Goal: Entertainment & Leisure: Consume media (video, audio)

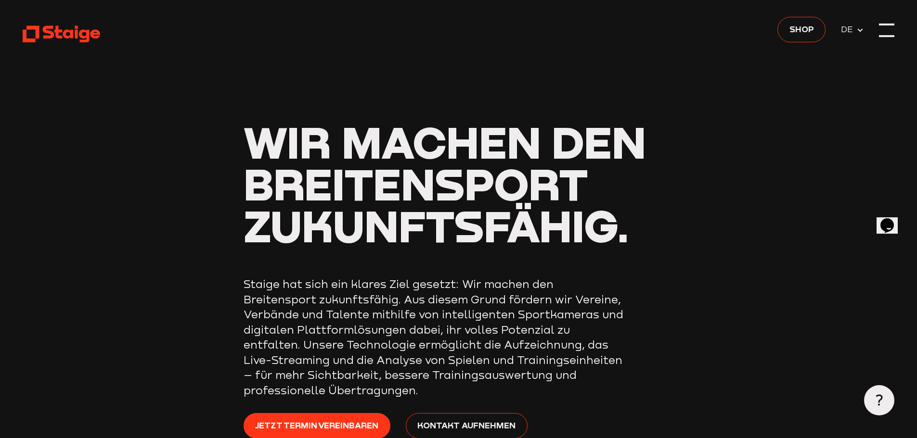
click at [886, 25] on div at bounding box center [886, 25] width 15 height 2
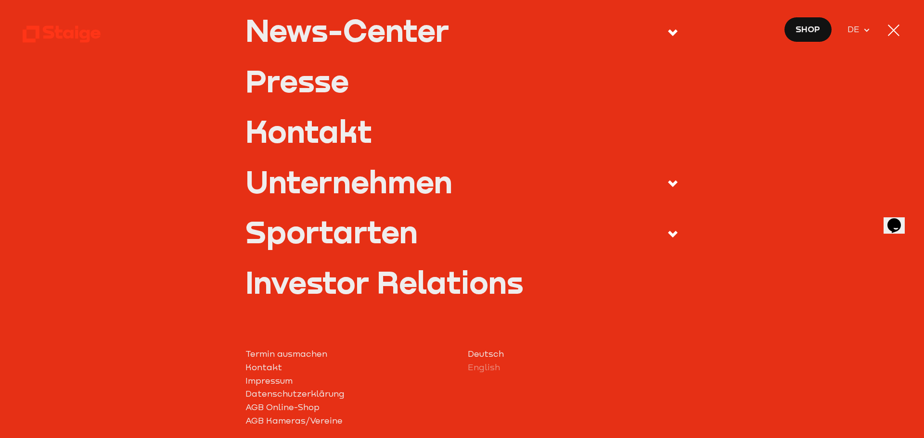
scroll to position [354, 0]
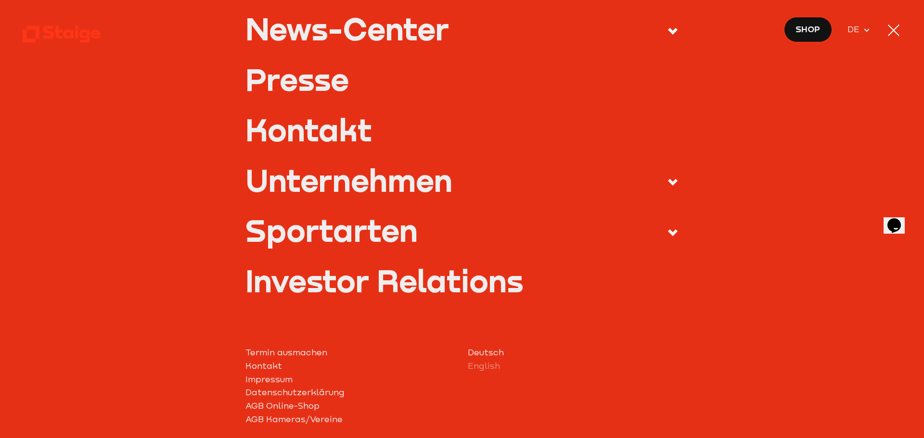
click at [644, 227] on label "Sportarten" at bounding box center [462, 232] width 434 height 35
click at [0, 0] on input "Sportarten" at bounding box center [0, 0] width 0 height 0
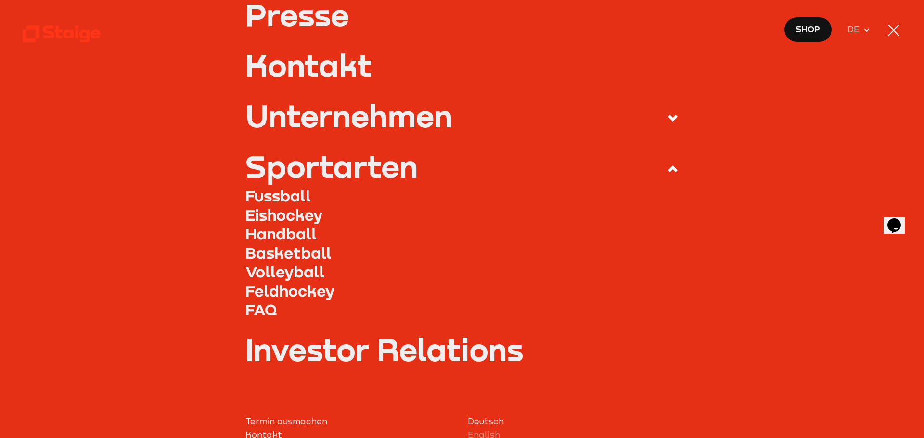
scroll to position [290, 0]
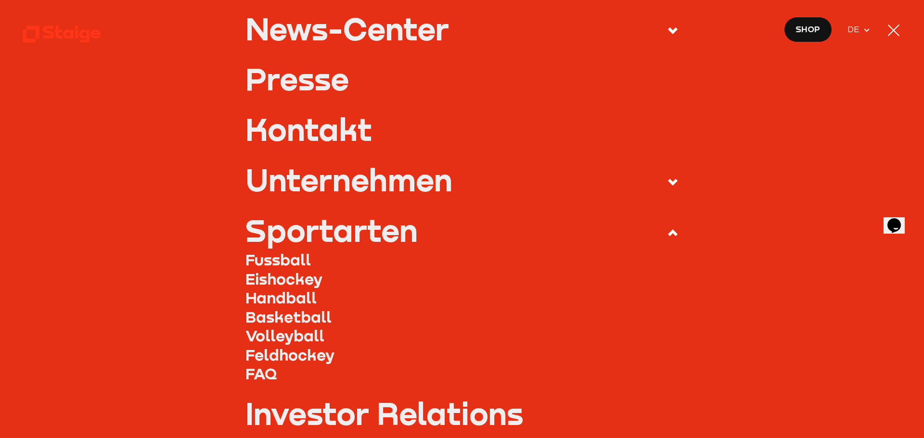
click at [290, 258] on link "Fussball" at bounding box center [462, 259] width 434 height 19
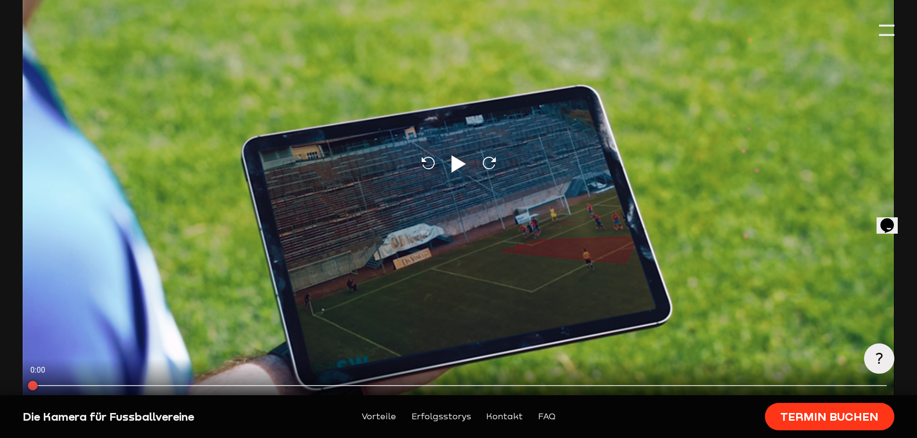
scroll to position [203, 0]
click at [465, 164] on icon "Play" at bounding box center [458, 163] width 23 height 23
type input "0.8"
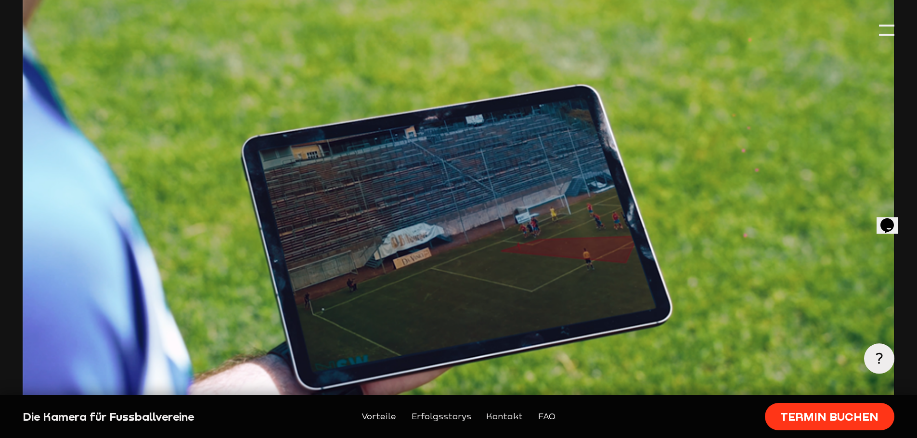
click at [305, 400] on div "Die Kamera für Fussballvereine Vorteile Erfolgsstorys Kontakt FAQ Termin buchen" at bounding box center [458, 417] width 917 height 43
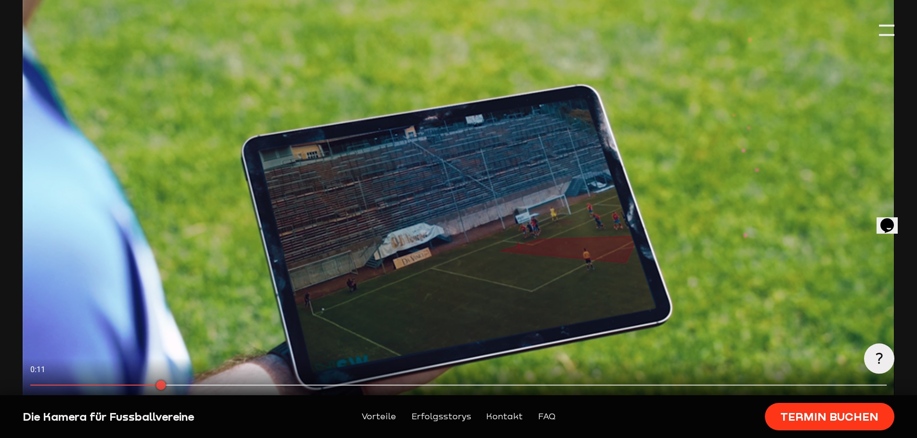
drag, startPoint x: 158, startPoint y: 383, endPoint x: 0, endPoint y: 379, distance: 158.4
click at [282, 145] on div at bounding box center [458, 164] width 871 height 490
click at [282, 145] on div "Reload Play Reload" at bounding box center [458, 164] width 871 height 490
click at [363, 76] on div at bounding box center [458, 164] width 871 height 490
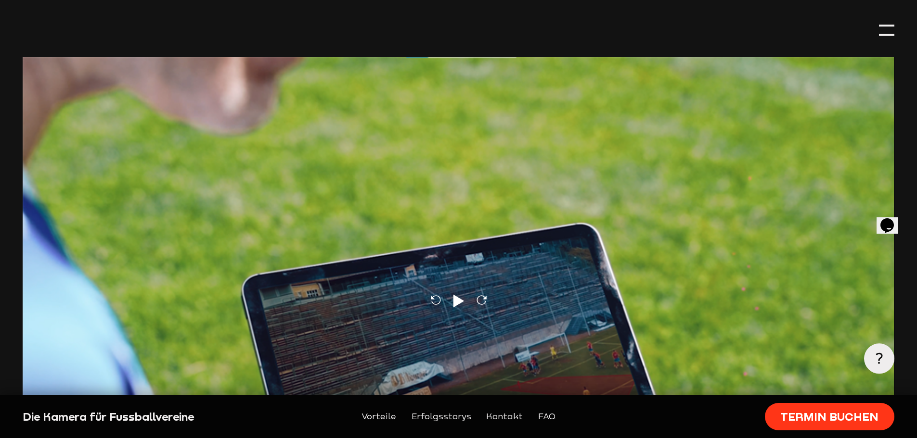
scroll to position [65, 0]
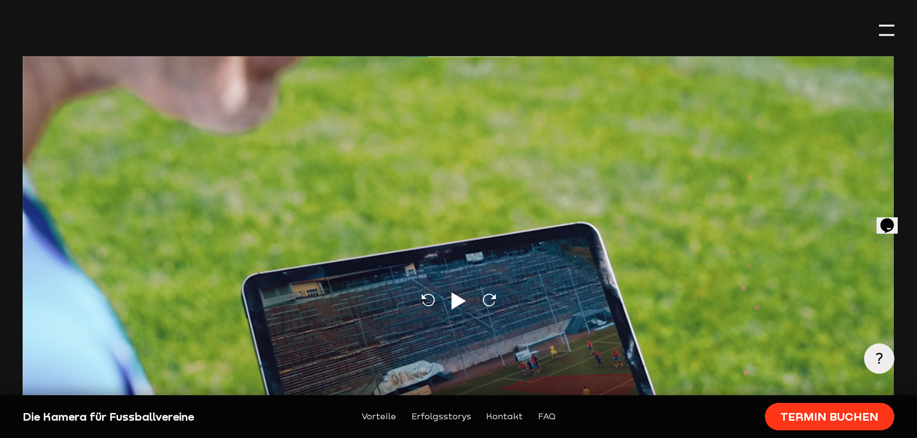
click at [458, 299] on icon at bounding box center [458, 301] width 14 height 17
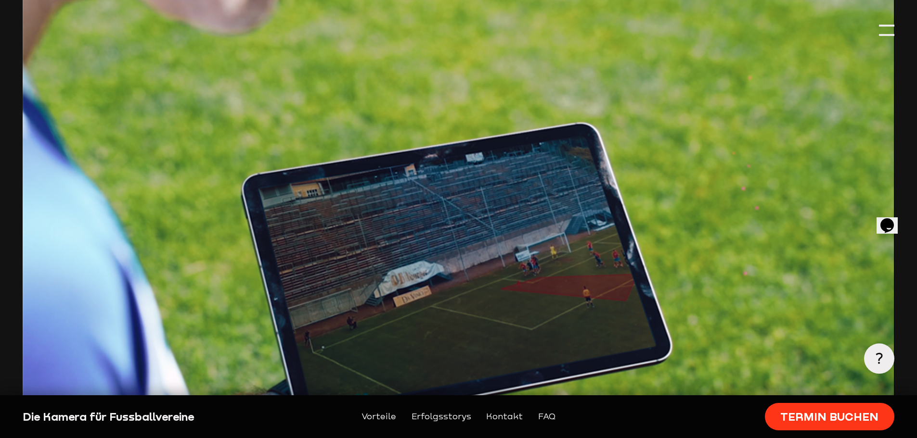
scroll to position [166, 0]
click at [524, 216] on div at bounding box center [458, 201] width 871 height 490
